Goal: Obtain resource: Download file/media

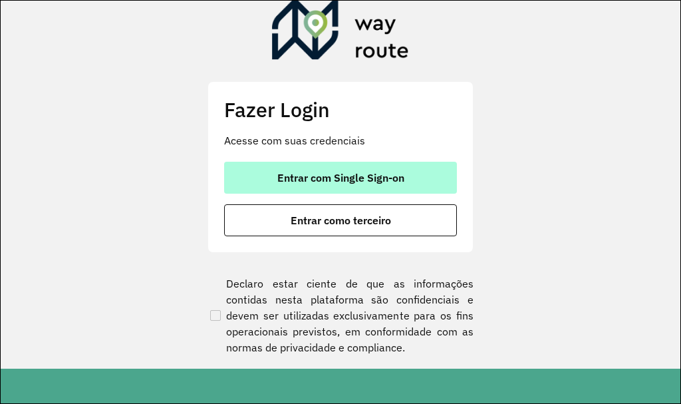
click at [307, 183] on span "Entrar com Single Sign-on" at bounding box center [340, 177] width 127 height 11
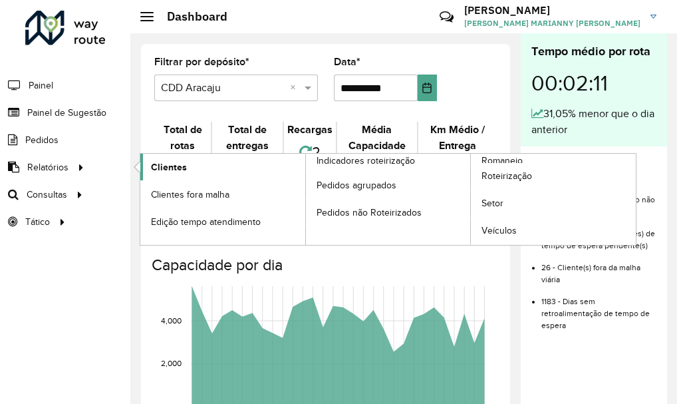
click at [184, 174] on link "Clientes" at bounding box center [222, 167] width 165 height 27
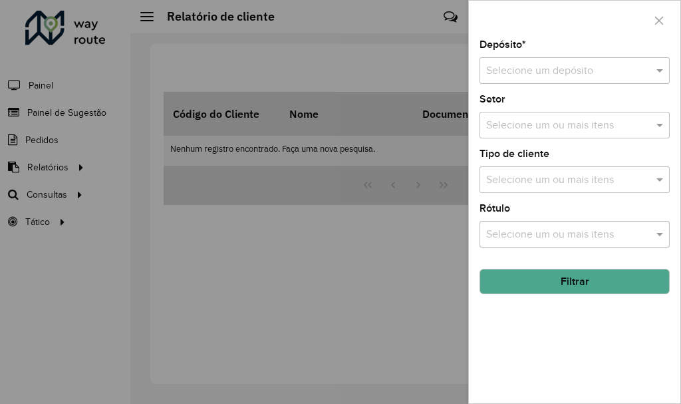
click at [516, 73] on input "text" at bounding box center [561, 71] width 150 height 16
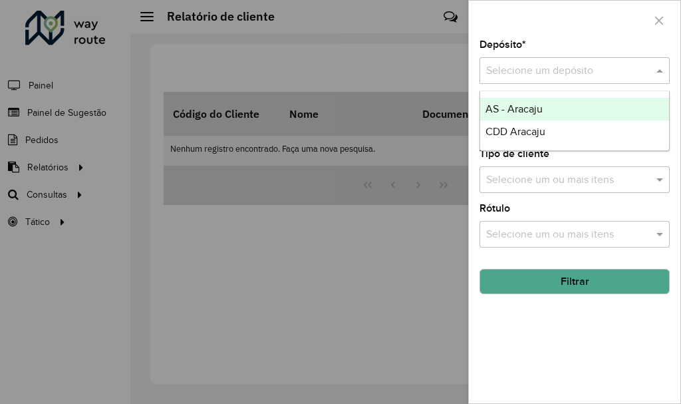
click at [527, 146] on ng-dropdown-panel "AS - Aracaju CDD Aracaju" at bounding box center [575, 120] width 190 height 61
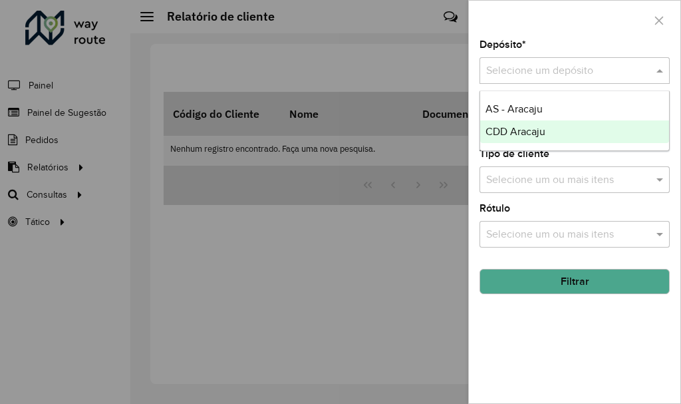
click at [524, 140] on div "CDD Aracaju" at bounding box center [574, 131] width 189 height 23
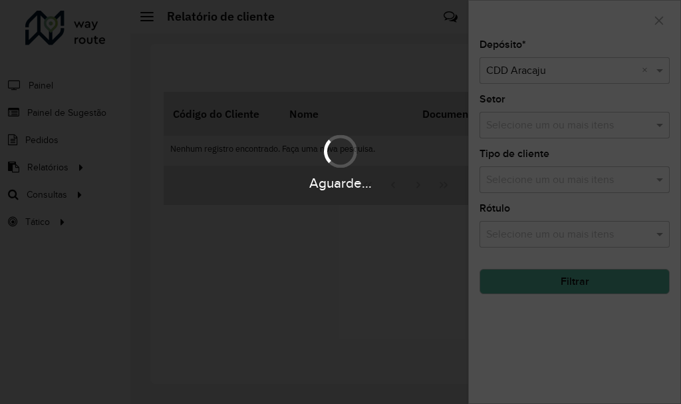
click at [510, 356] on div "Aguarde..." at bounding box center [340, 202] width 681 height 404
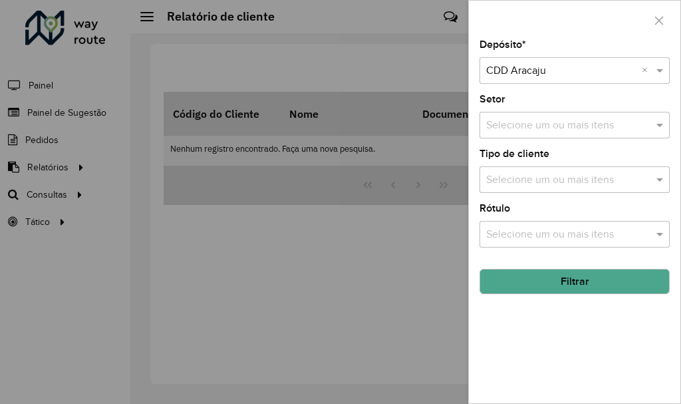
click at [559, 273] on button "Filtrar" at bounding box center [575, 281] width 190 height 25
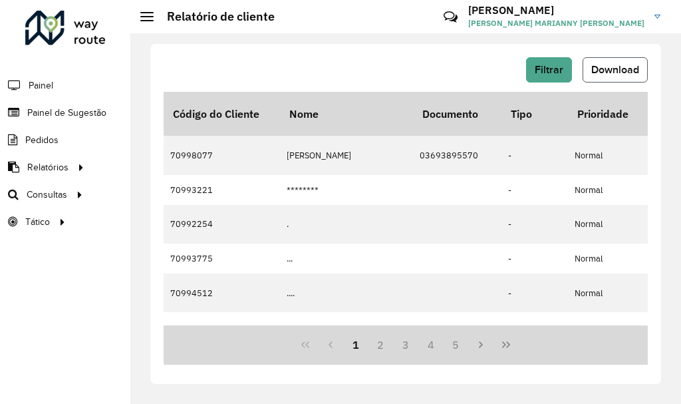
click at [622, 61] on button "Download" at bounding box center [615, 69] width 65 height 25
